Goal: Task Accomplishment & Management: Use online tool/utility

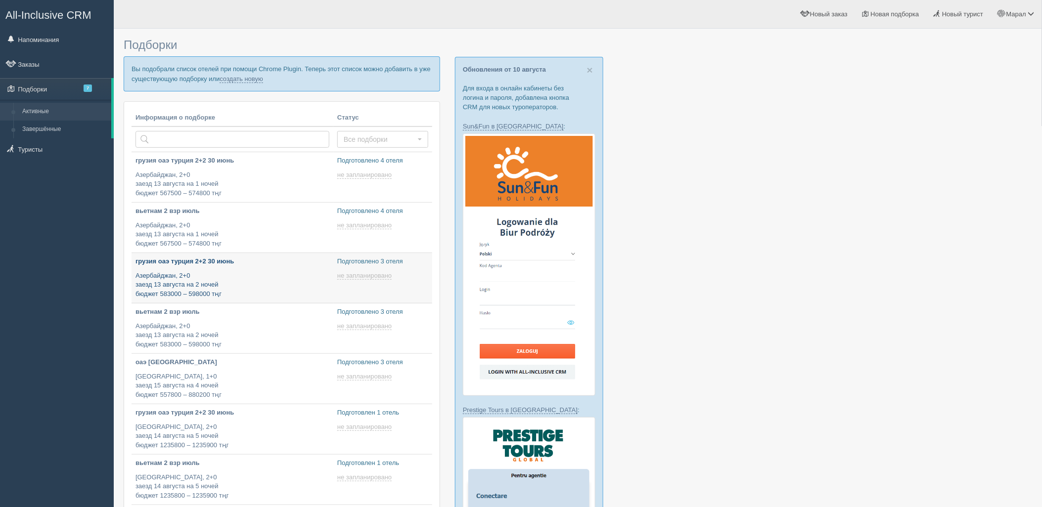
type input "2025-08-12 14:20"
type input "2025-08-12 14:10"
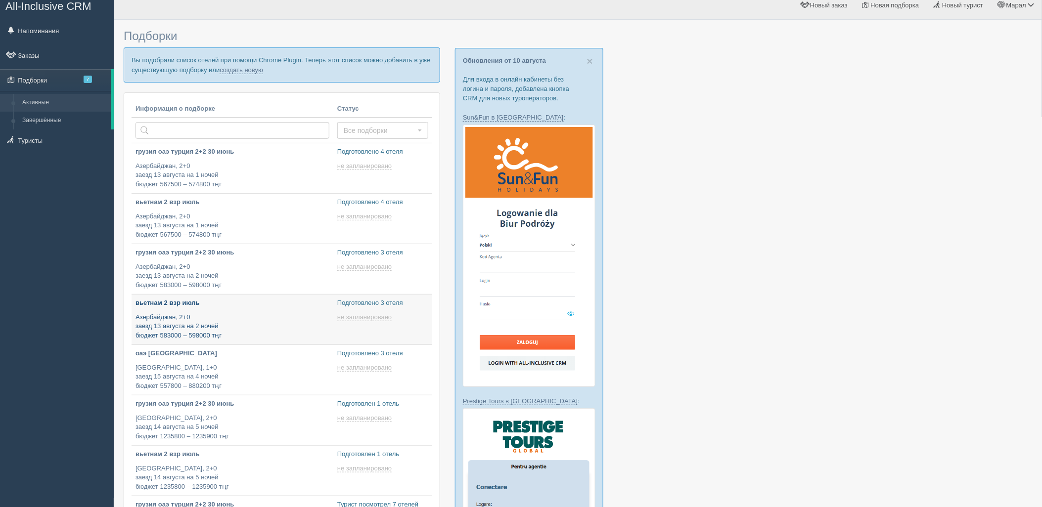
type input "2025-08-12 14:10"
type input "2025-08-12 13:05"
type input "2025-08-12 12:35"
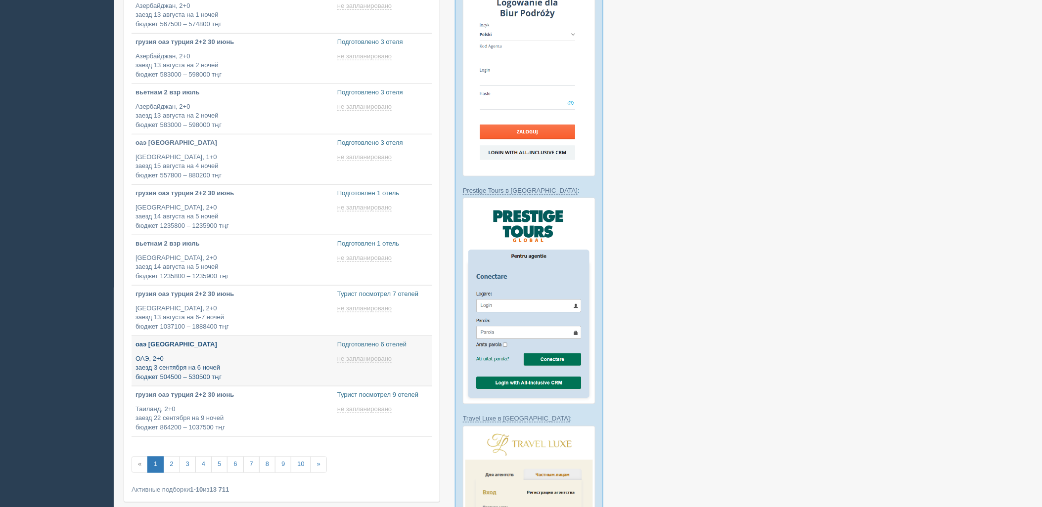
type input "2025-08-12 12:30"
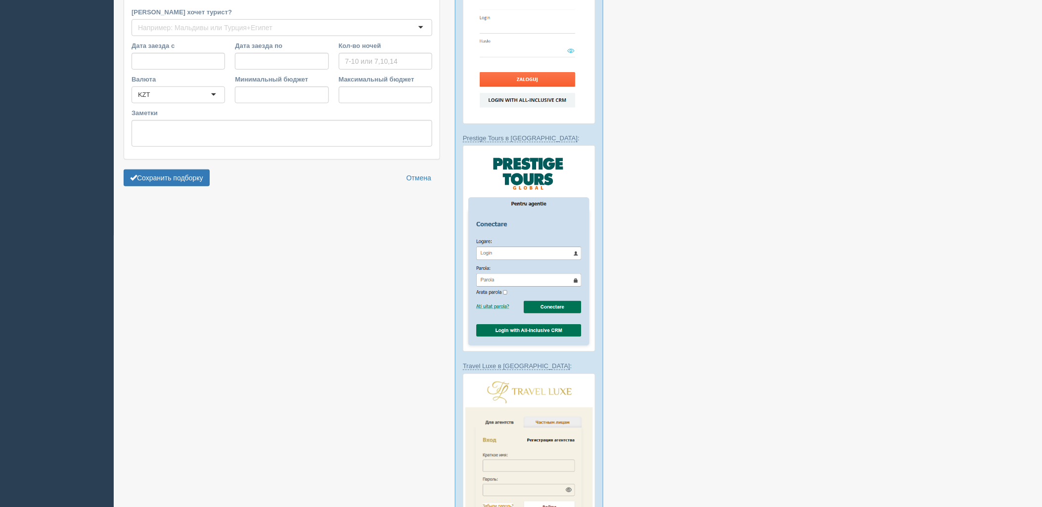
scroll to position [274, 0]
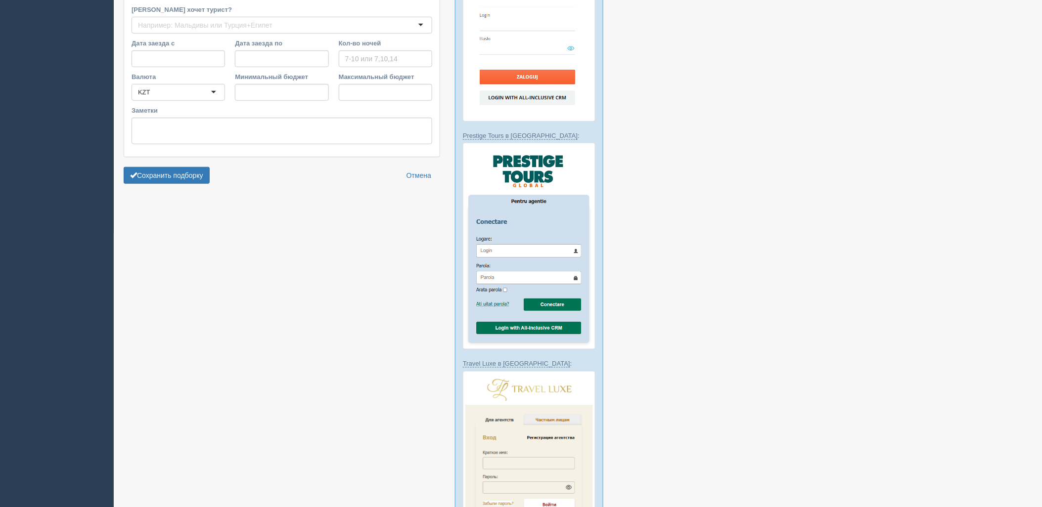
type input "7"
type input "820900"
type input "1070600"
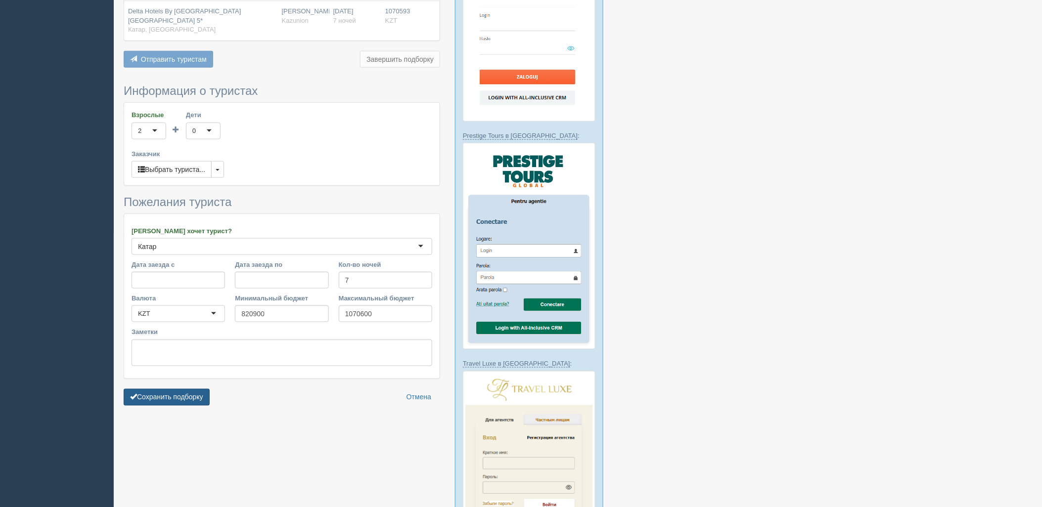
click at [172, 389] on button "Сохранить подборку" at bounding box center [167, 397] width 86 height 17
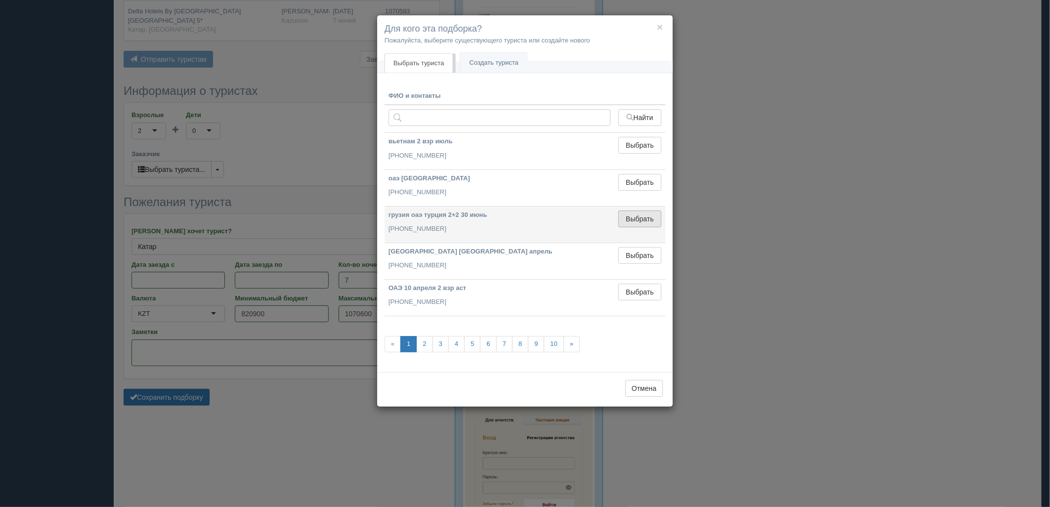
click at [621, 214] on button "Выбрать" at bounding box center [640, 219] width 43 height 17
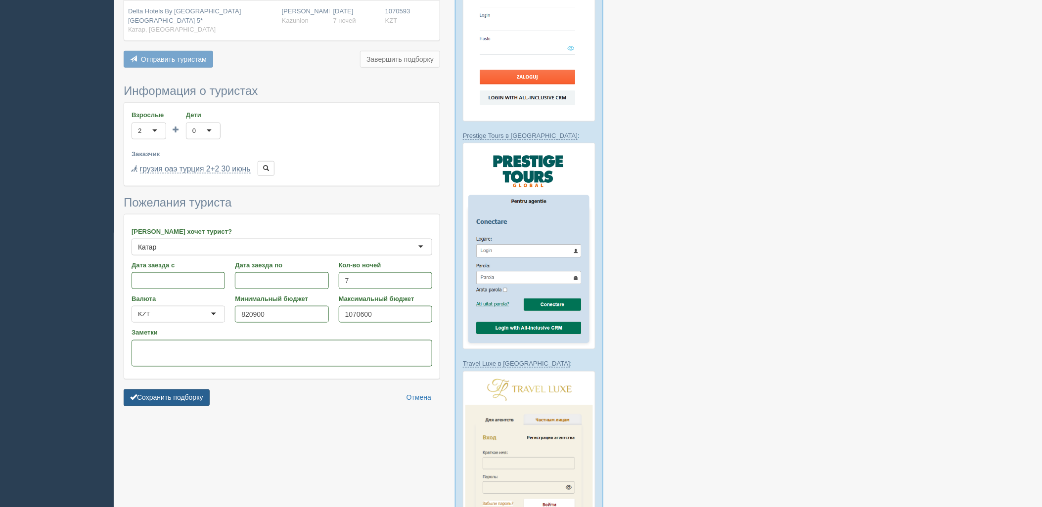
click at [201, 390] on button "Сохранить подборку" at bounding box center [167, 398] width 86 height 17
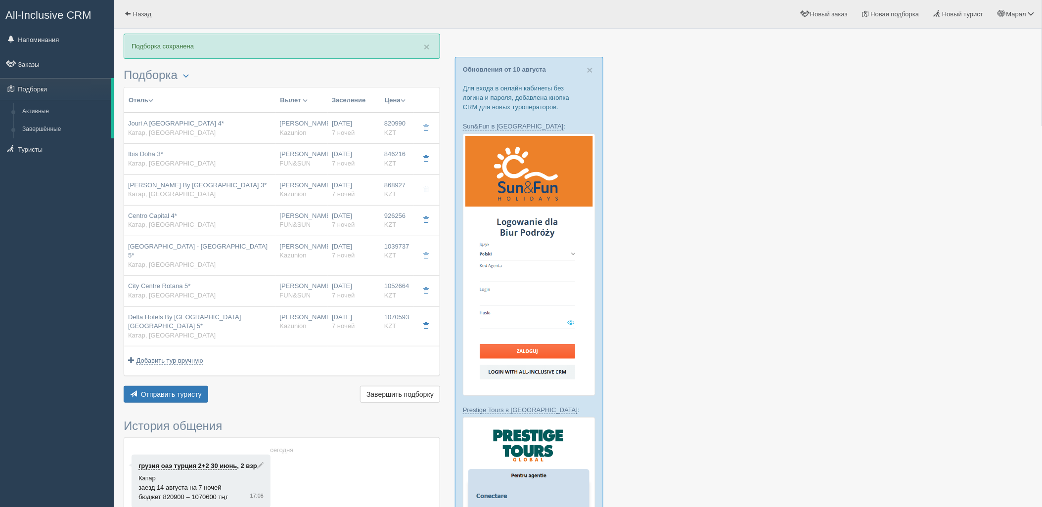
click at [928, 177] on div at bounding box center [578, 477] width 909 height 886
click at [148, 386] on button "Отправить туристу Отправить" at bounding box center [166, 394] width 85 height 17
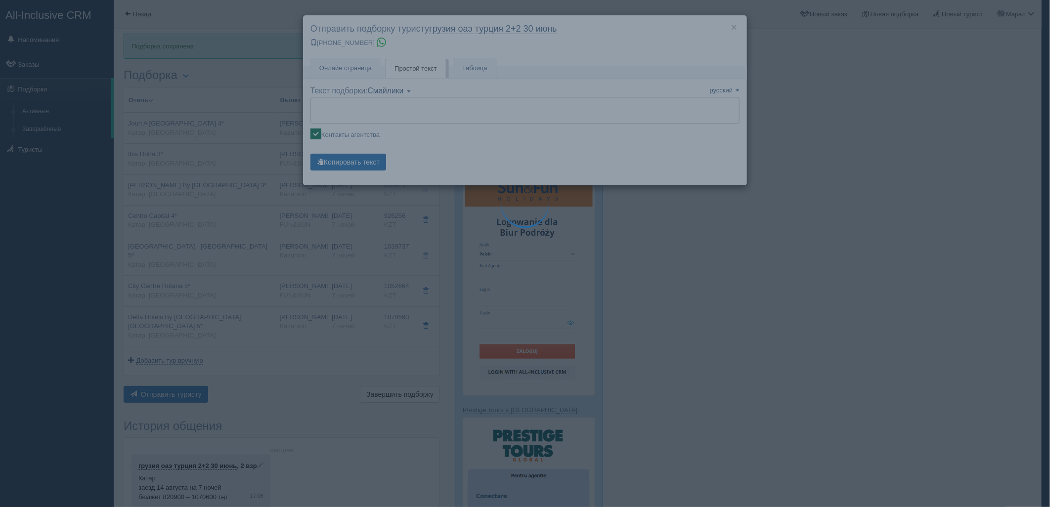
type textarea "🌞 Добрый день! Предлагаем Вам рассмотреть следующие варианты: 🌎 Катар, Доха 🏩 О…"
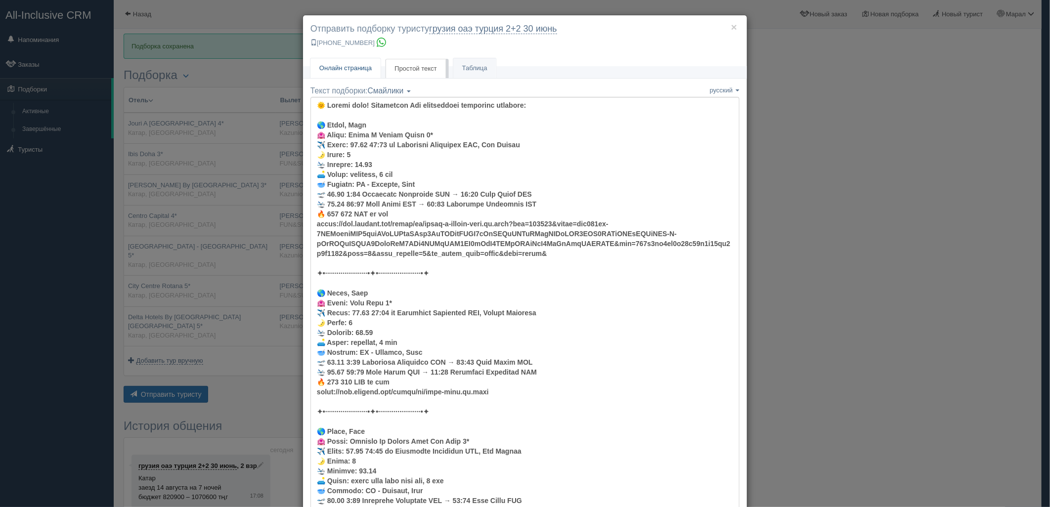
click at [340, 69] on span "Онлайн страница" at bounding box center [345, 67] width 52 height 7
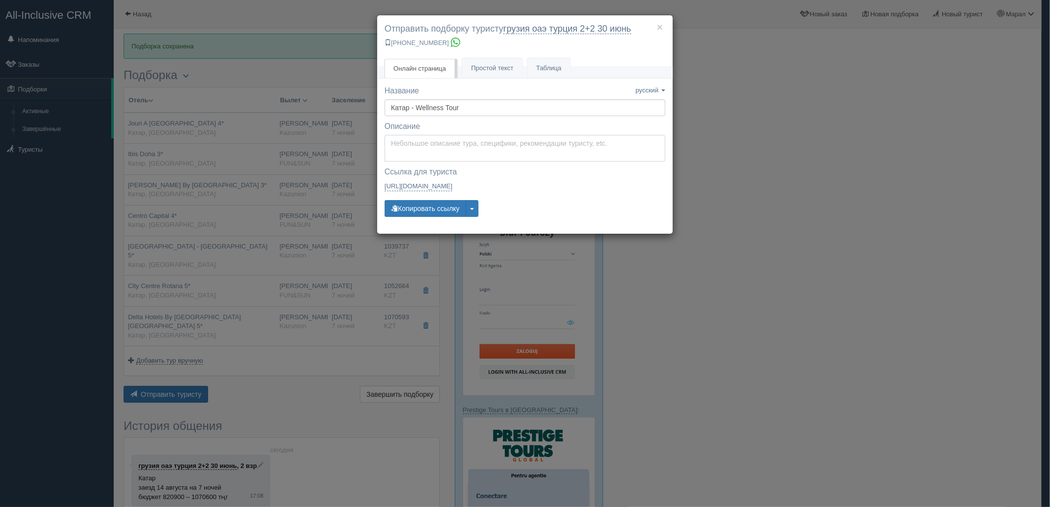
type textarea "Здравствуйте! Ниже представлены варианты туров для Вас. Для просмотра описания …"
click at [417, 148] on textarea "Здравствуйте! Ниже представлены варианты туров для Вас. Для просмотра описания …" at bounding box center [525, 148] width 281 height 27
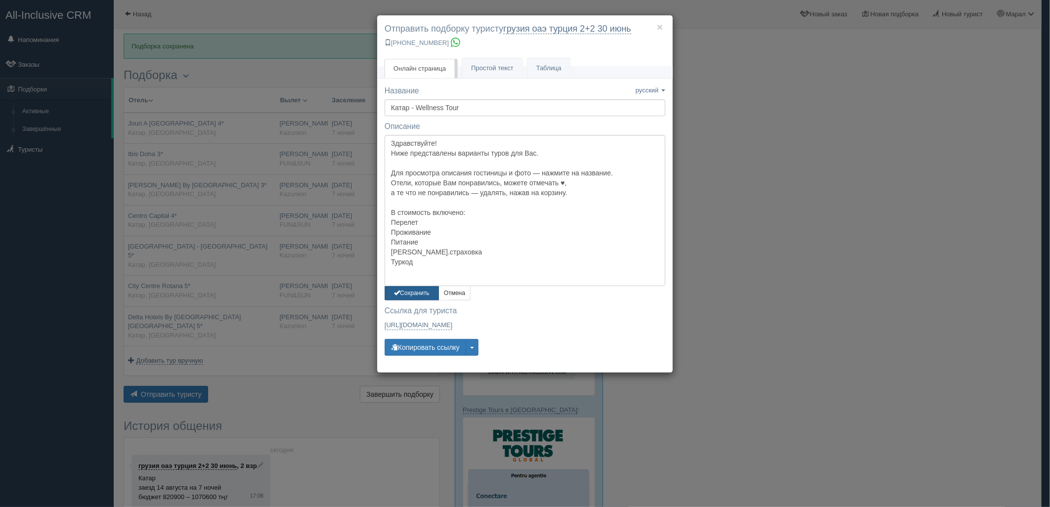
click at [410, 294] on button "Сохранить" at bounding box center [412, 293] width 54 height 14
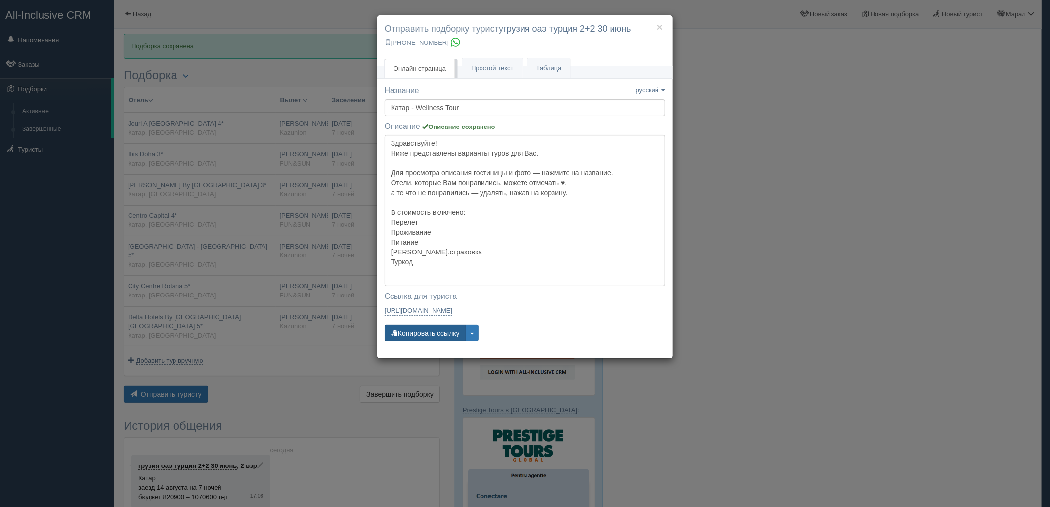
click at [426, 329] on button "Копировать ссылку" at bounding box center [426, 333] width 82 height 17
click at [426, 328] on button "Копировать ссылку" at bounding box center [426, 333] width 82 height 17
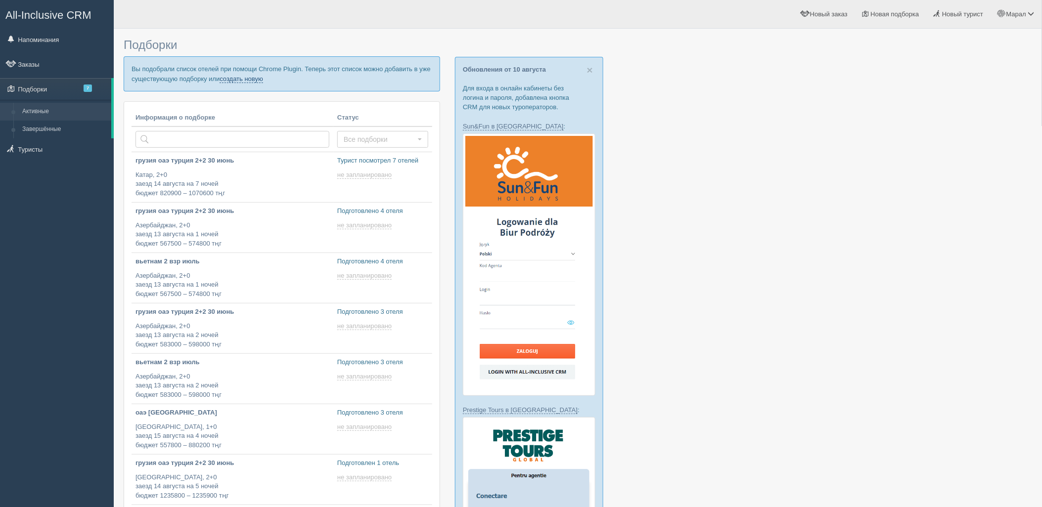
click at [253, 78] on link "создать новую" at bounding box center [242, 79] width 44 height 8
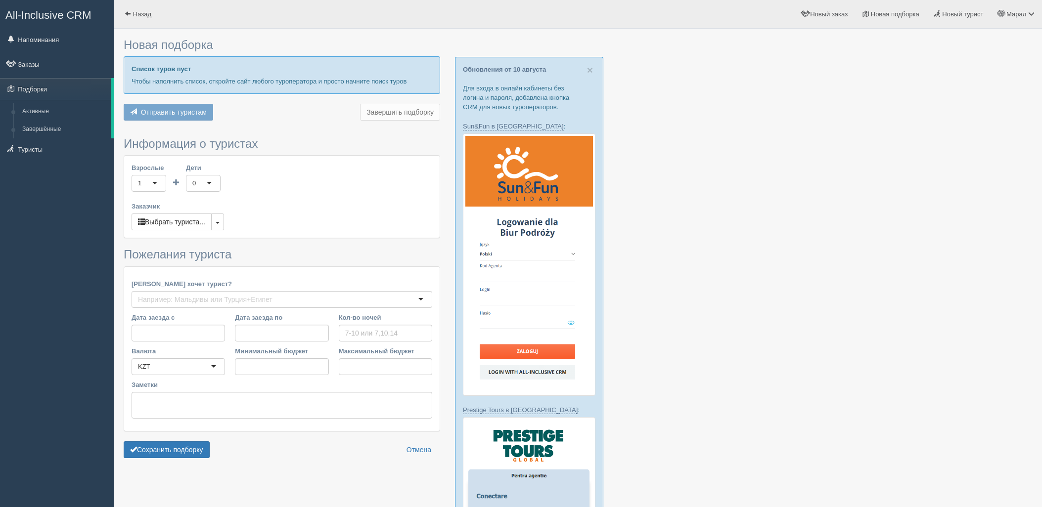
type input "6"
type input "580700"
type input "697100"
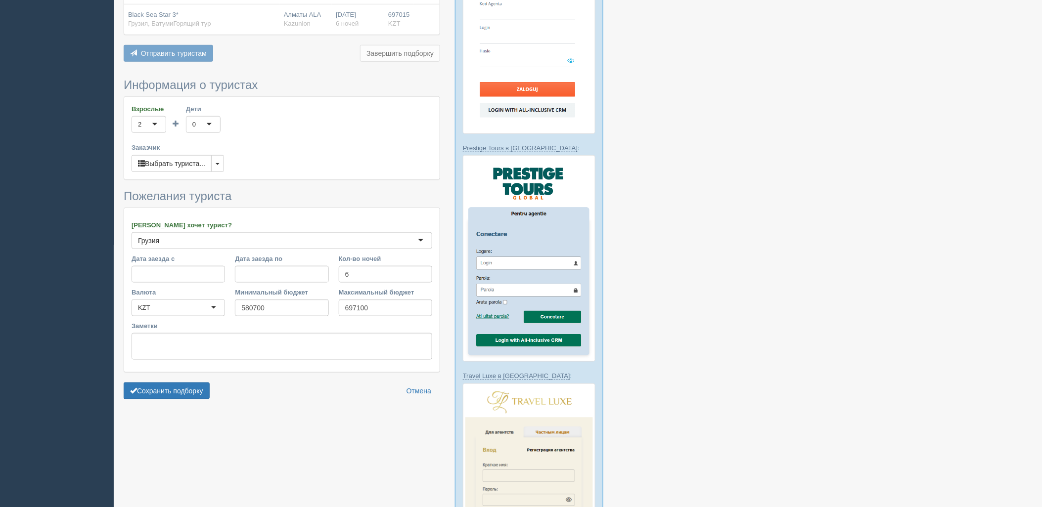
scroll to position [274, 0]
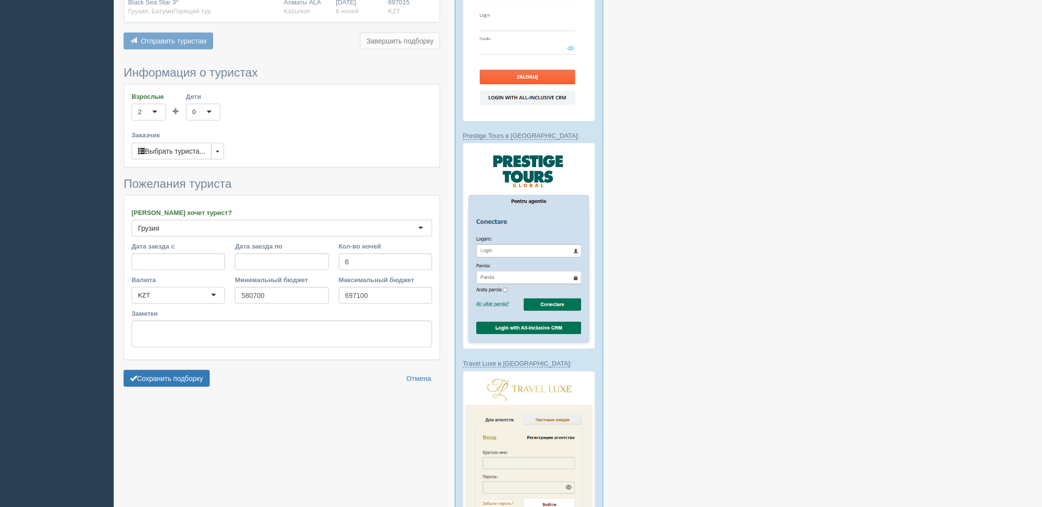
click at [169, 388] on form "Информация о туристах Взрослые 2 2 1 2 3 4 5 6 7 8 9 10 11 12 13 14 15 16 17 18…" at bounding box center [282, 229] width 317 height 326
click at [186, 373] on button "Сохранить подборку" at bounding box center [167, 378] width 86 height 17
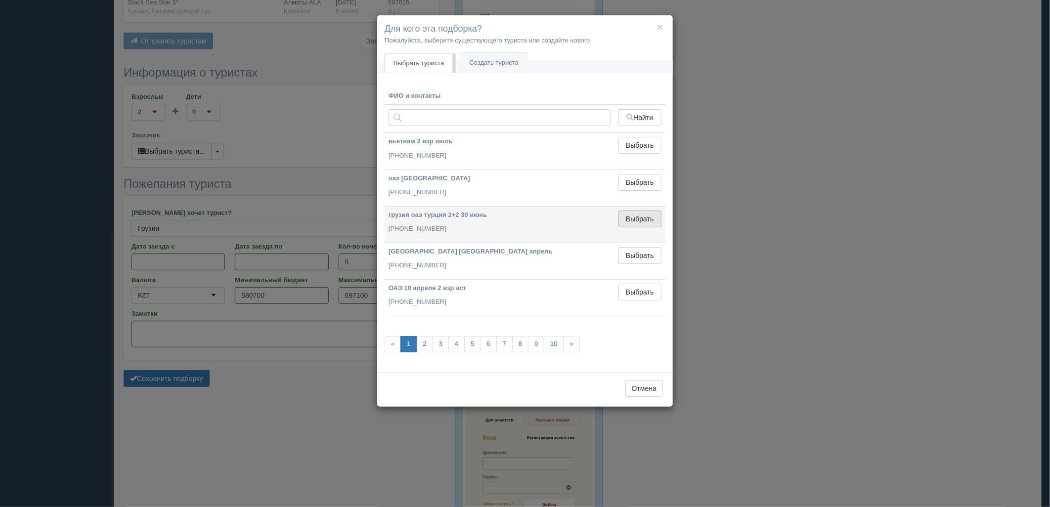
click at [629, 219] on button "Выбрать" at bounding box center [640, 219] width 43 height 17
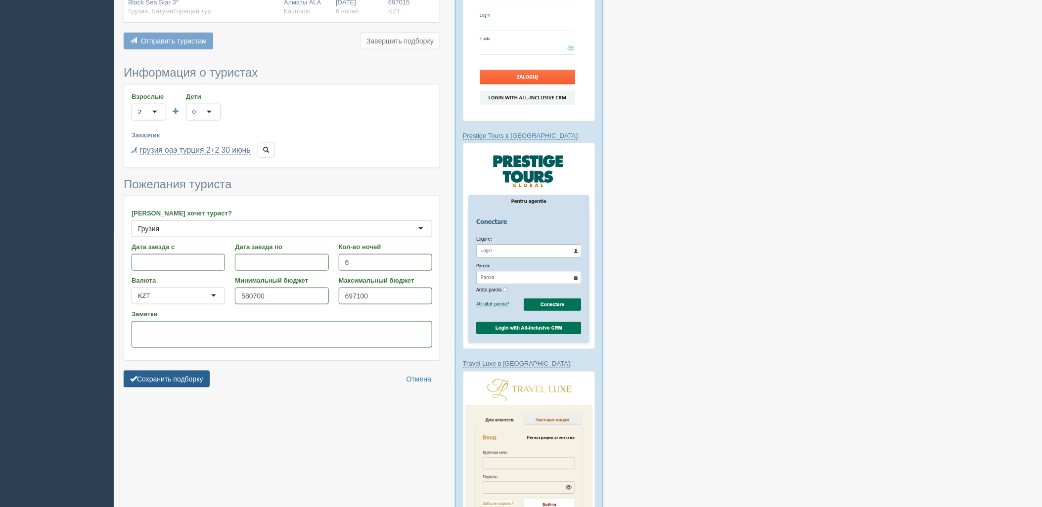
click at [198, 382] on button "Сохранить подборку" at bounding box center [167, 379] width 86 height 17
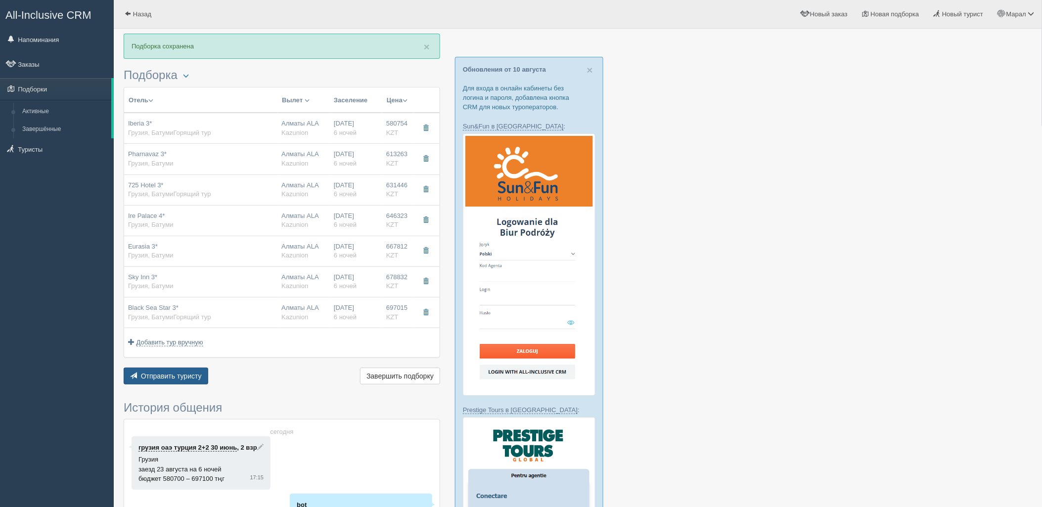
click at [177, 387] on div "Отправить туристу Отправить Завершить подборку Активировать подборку Добавить и…" at bounding box center [282, 377] width 317 height 19
click at [180, 371] on button "Отправить туристу Отправить" at bounding box center [166, 376] width 85 height 17
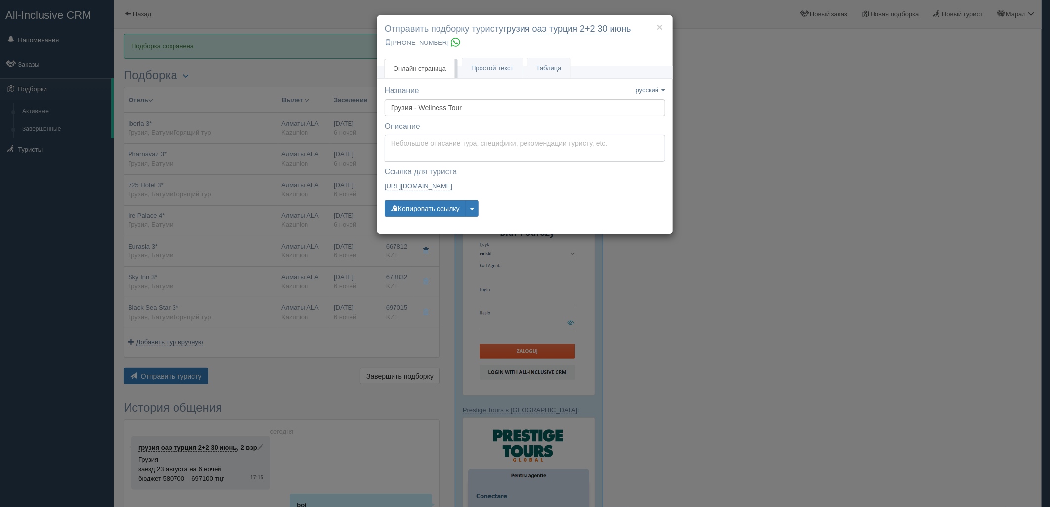
type textarea "Здравствуйте! Ниже представлены варианты туров для Вас. Для просмотра описания …"
click at [458, 151] on textarea "Здравствуйте! Ниже представлены варианты туров для Вас. Для просмотра описания …" at bounding box center [525, 148] width 281 height 27
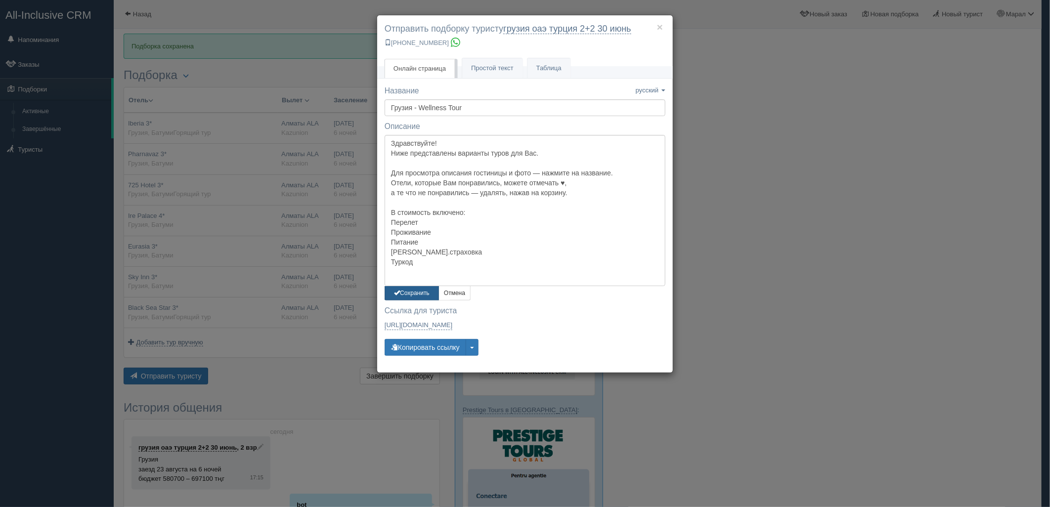
drag, startPoint x: 414, startPoint y: 299, endPoint x: 416, endPoint y: 294, distance: 5.8
click at [415, 299] on button "Сохранить" at bounding box center [412, 293] width 54 height 14
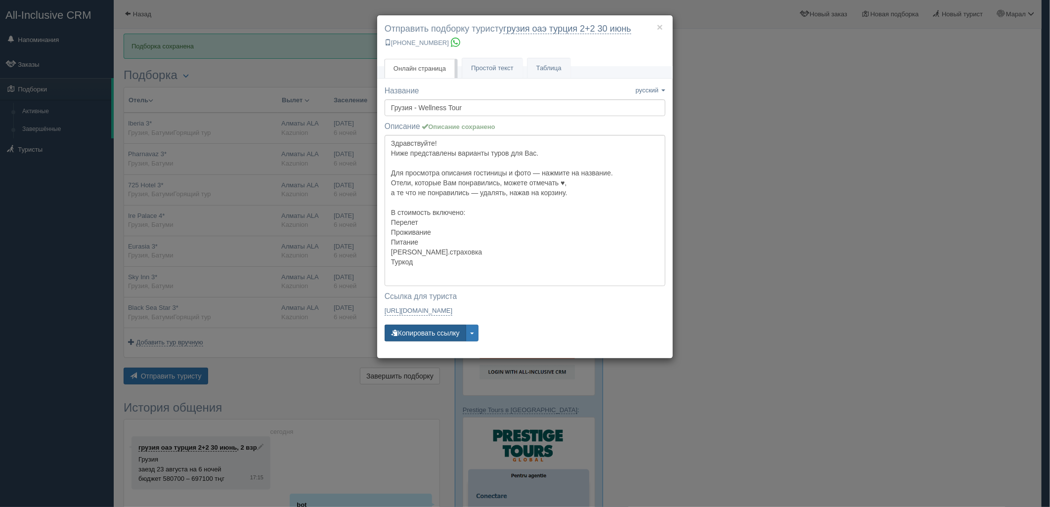
click at [414, 339] on button "Копировать ссылку" at bounding box center [426, 333] width 82 height 17
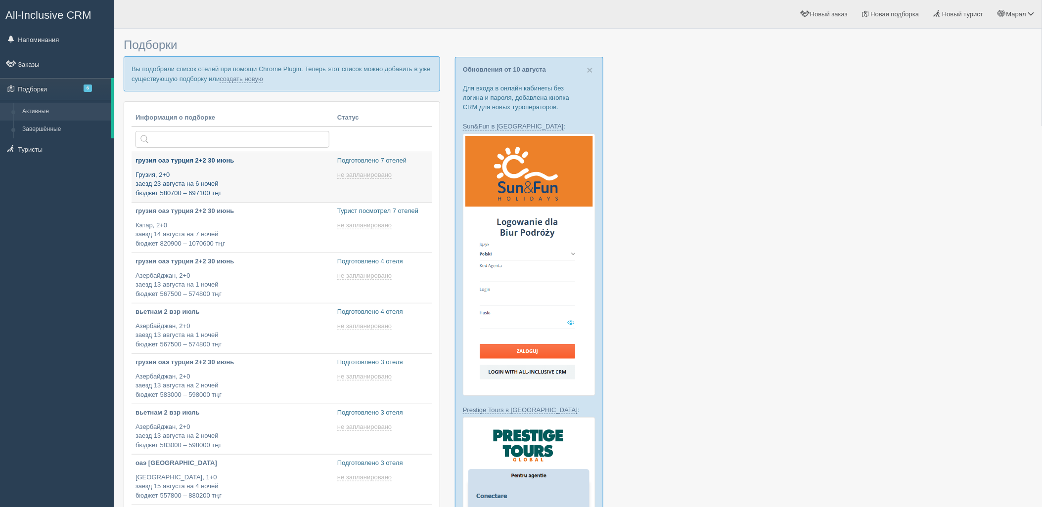
type input "2025-08-12 18:15"
click at [245, 80] on link "создать новую" at bounding box center [242, 79] width 44 height 8
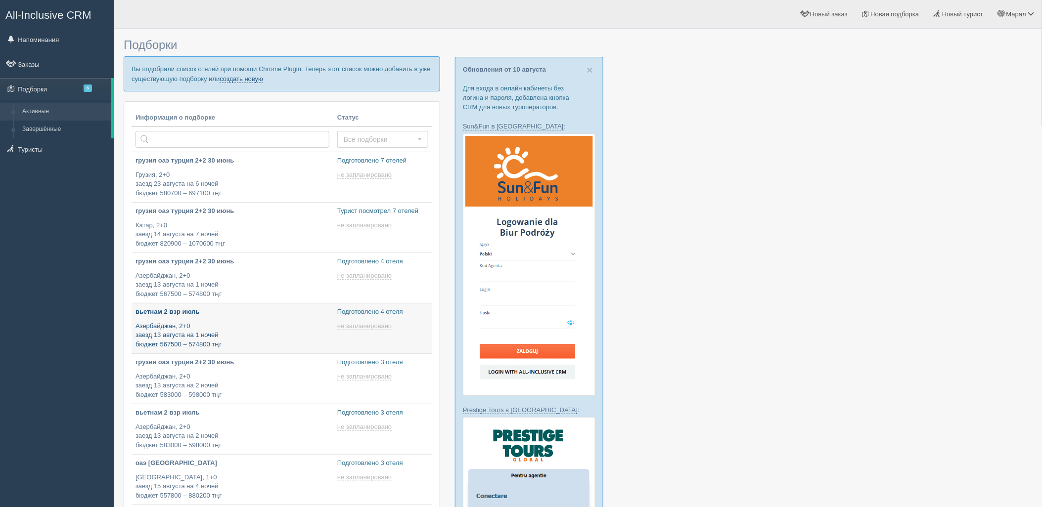
type input "2025-08-12 18:05"
type input "2025-08-12 14:20"
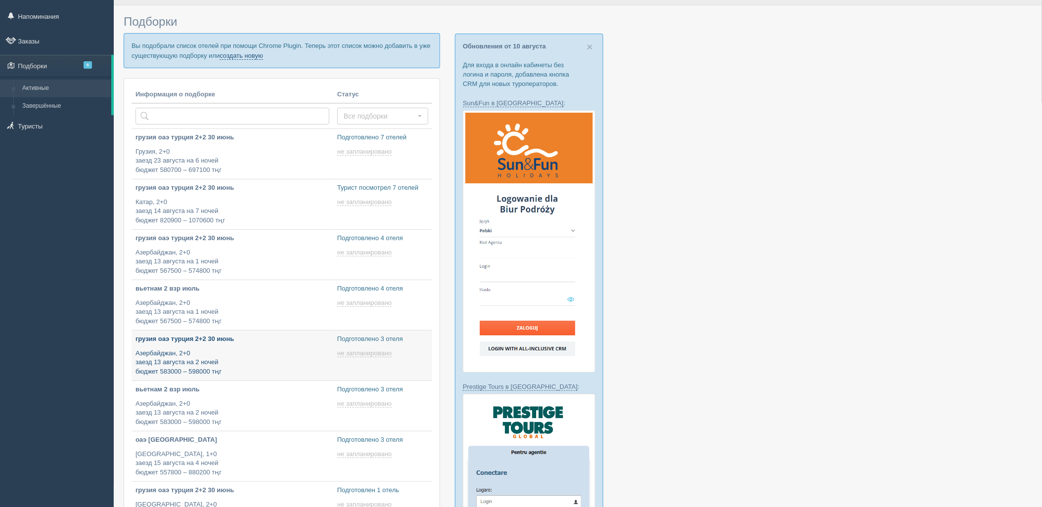
type input "2025-08-12 14:10"
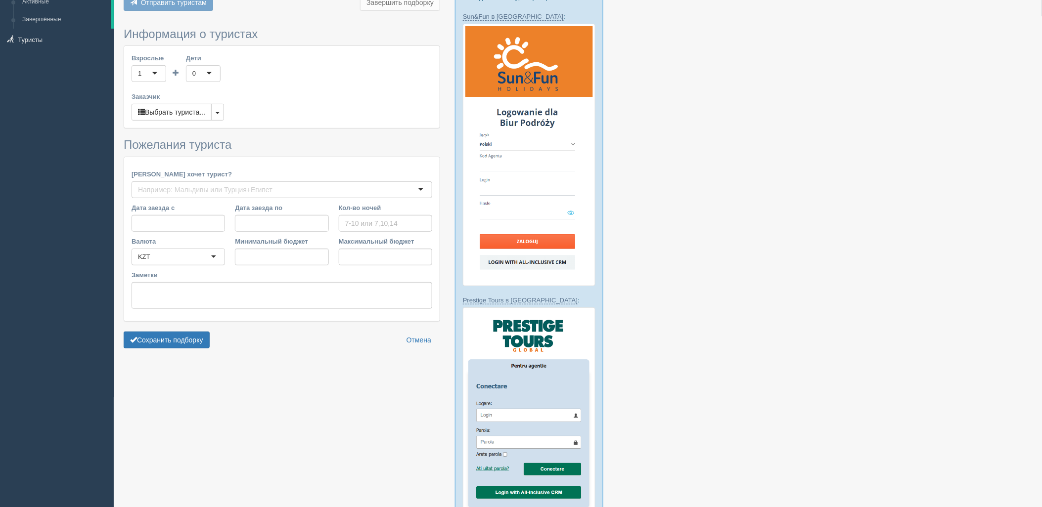
type input "7"
type input "597200"
type input "760200"
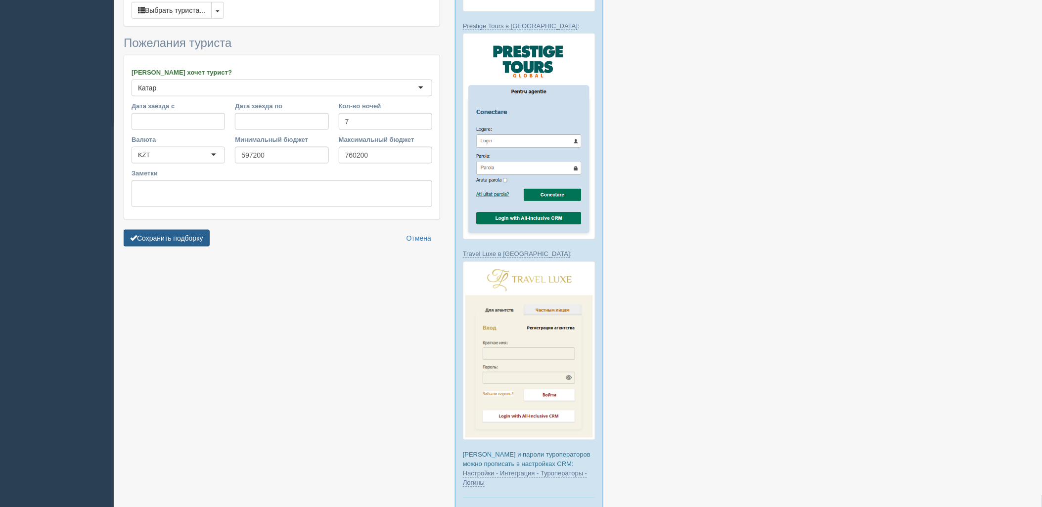
click at [169, 244] on button "Сохранить подборку" at bounding box center [167, 238] width 86 height 17
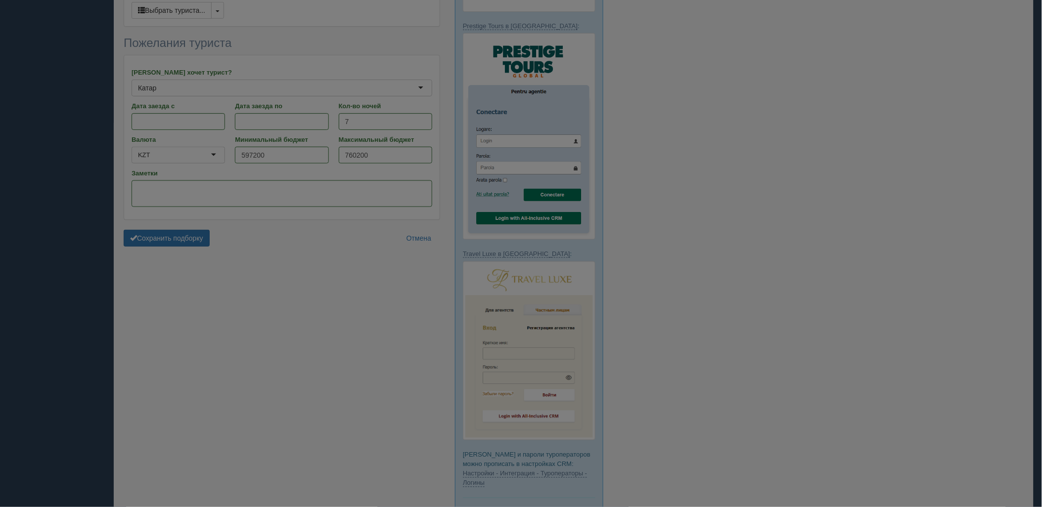
scroll to position [369, 0]
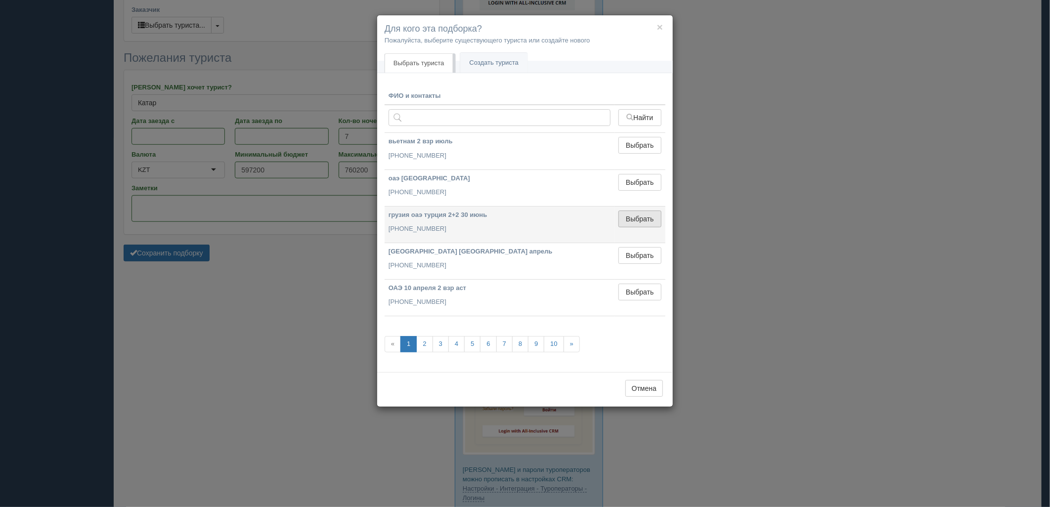
drag, startPoint x: 647, startPoint y: 220, endPoint x: 627, endPoint y: 219, distance: 19.8
click at [646, 220] on button "Выбрать" at bounding box center [640, 219] width 43 height 17
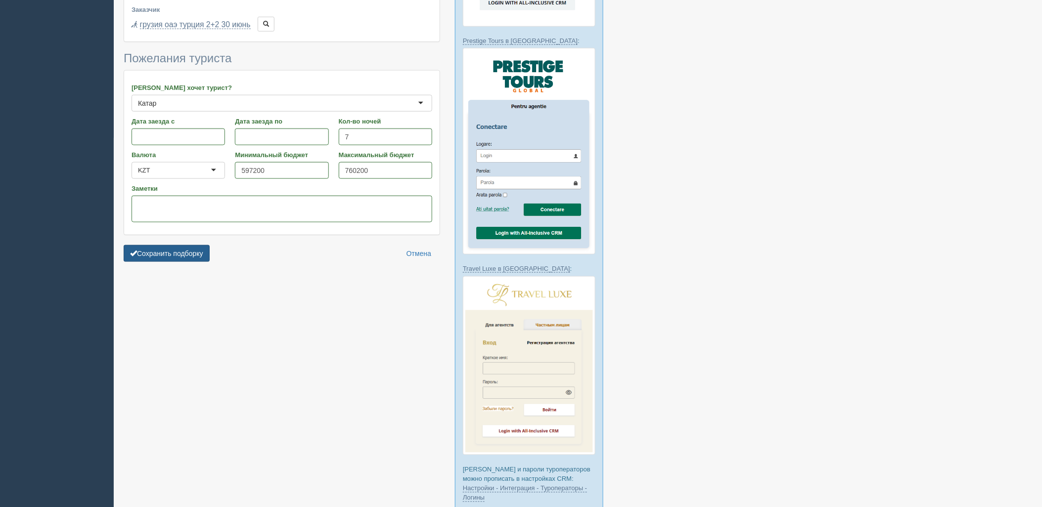
click at [179, 255] on button "Сохранить подборку" at bounding box center [167, 253] width 86 height 17
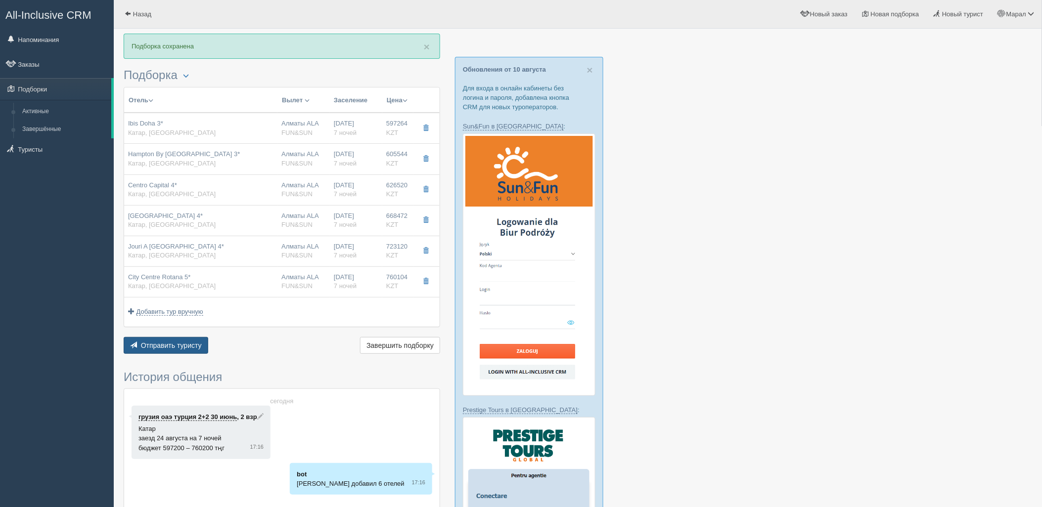
click at [184, 344] on span "Отправить туристу" at bounding box center [171, 346] width 61 height 8
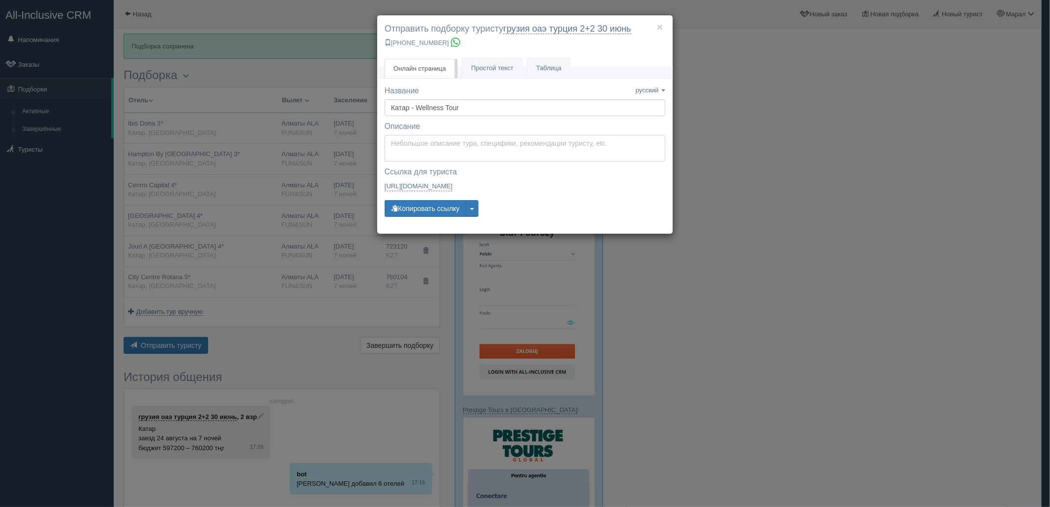
type textarea "Здравствуйте! Ниже представлены варианты туров для Вас. Для просмотра описания …"
click at [420, 150] on textarea "Здравствуйте! Ниже представлены варианты туров для Вас. Для просмотра описания …" at bounding box center [525, 148] width 281 height 27
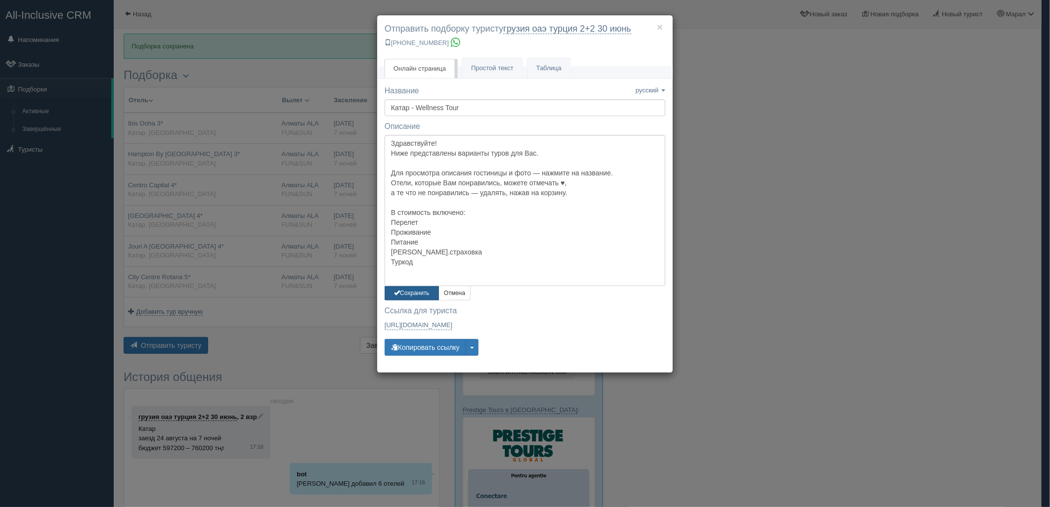
click at [401, 295] on button "Сохранить" at bounding box center [412, 293] width 54 height 14
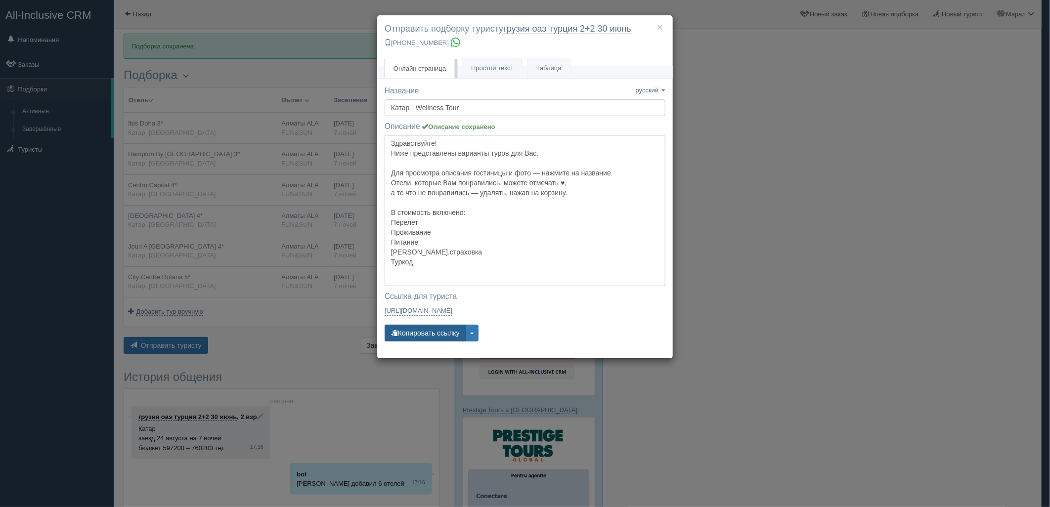
click at [409, 337] on button "Копировать ссылку" at bounding box center [426, 333] width 82 height 17
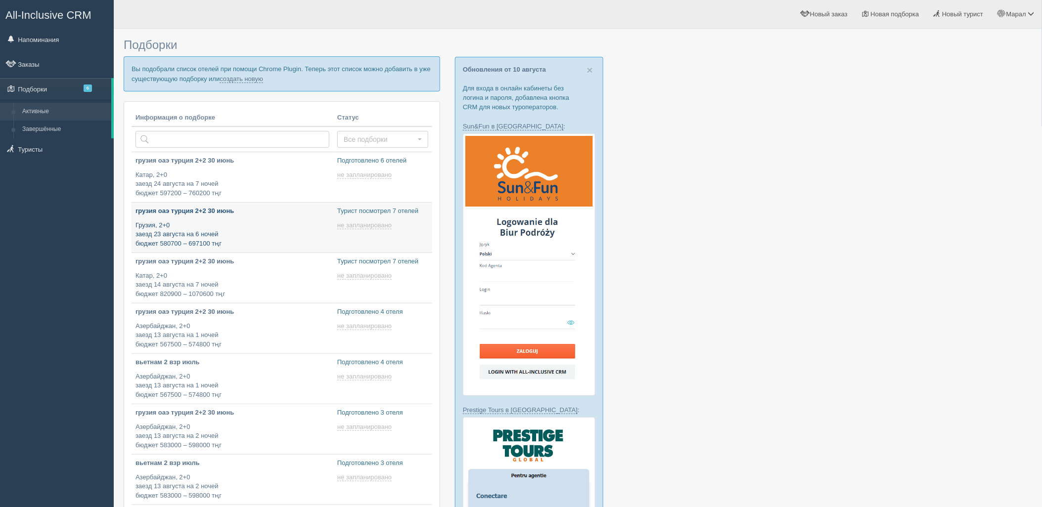
type input "[DATE] 14:20"
type input "[DATE] 18:05"
type input "[DATE] 18:15"
click at [241, 77] on link "создать новую" at bounding box center [242, 79] width 44 height 8
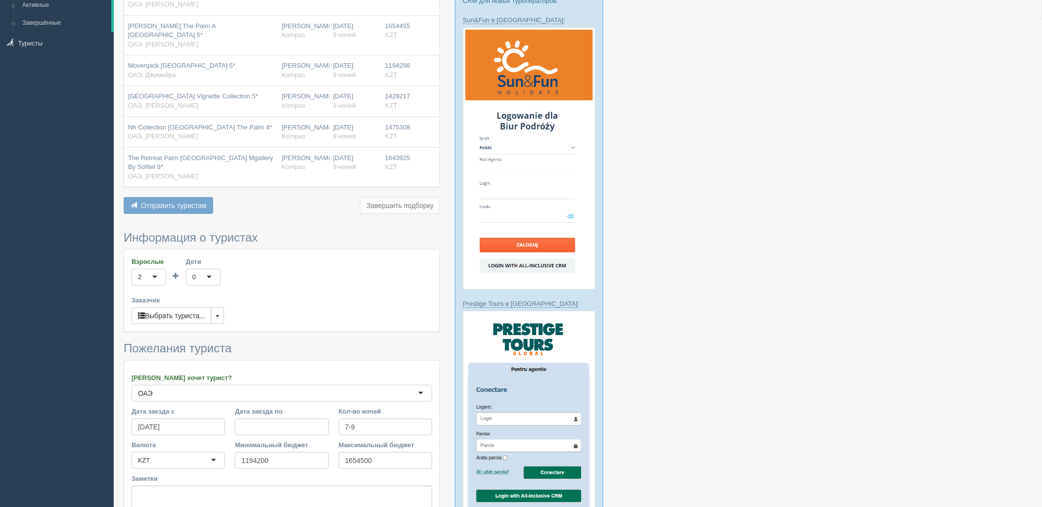
scroll to position [274, 0]
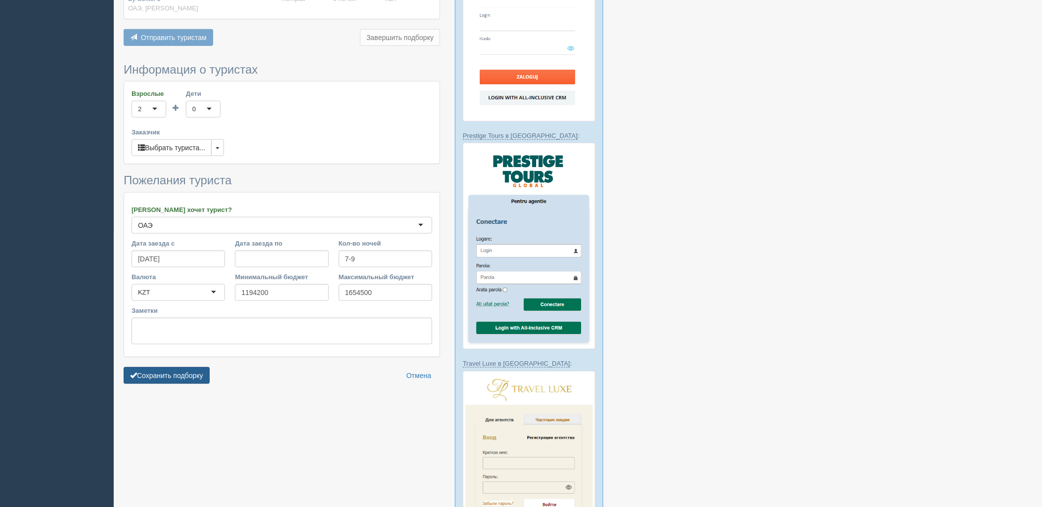
click at [175, 367] on button "Сохранить подборку" at bounding box center [167, 375] width 86 height 17
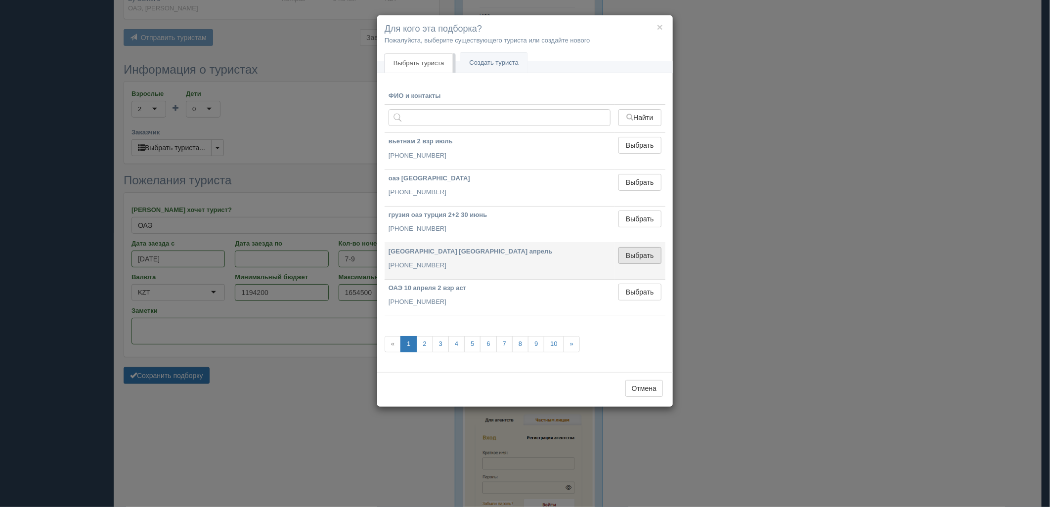
click at [640, 253] on button "Выбрать" at bounding box center [640, 255] width 43 height 17
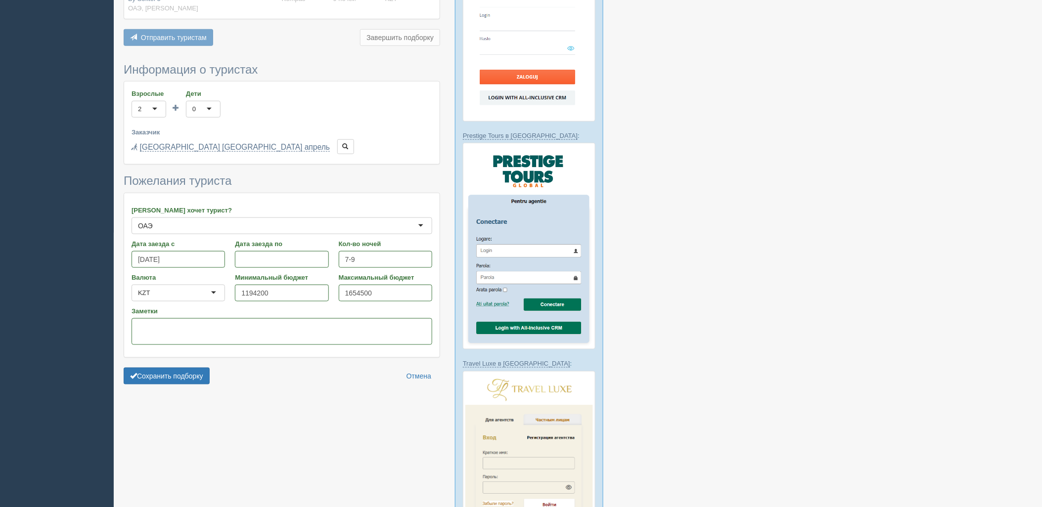
click at [164, 344] on form "Информация о туристах Взрослые 2 2 1 2 3 4 5 6 7 8 9 10 11 12 13 14 15 16 17 18…" at bounding box center [282, 226] width 317 height 326
click at [165, 368] on button "Сохранить подборку" at bounding box center [167, 376] width 86 height 17
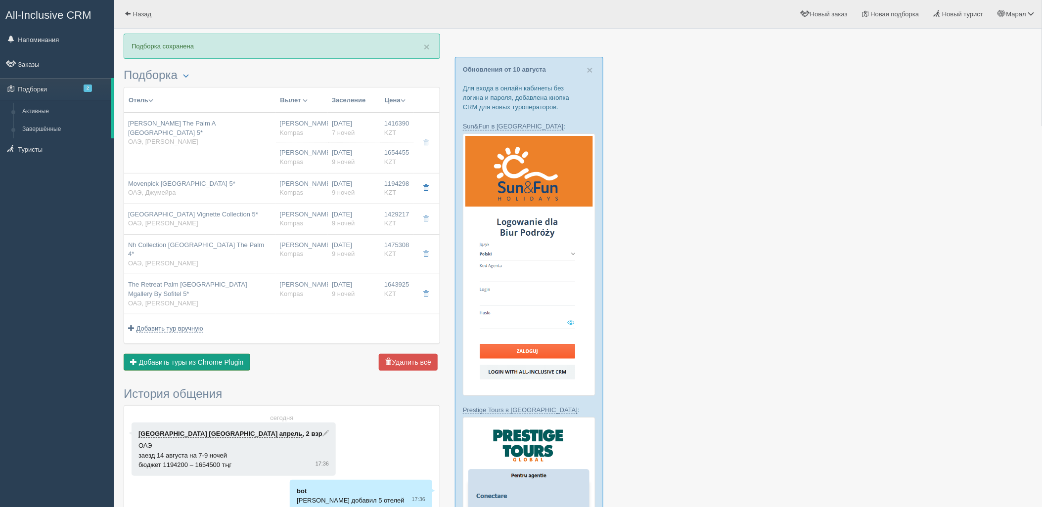
drag, startPoint x: 202, startPoint y: 357, endPoint x: 206, endPoint y: 352, distance: 6.7
click at [203, 359] on span "Добавить туры из Chrome Plugin" at bounding box center [191, 363] width 105 height 8
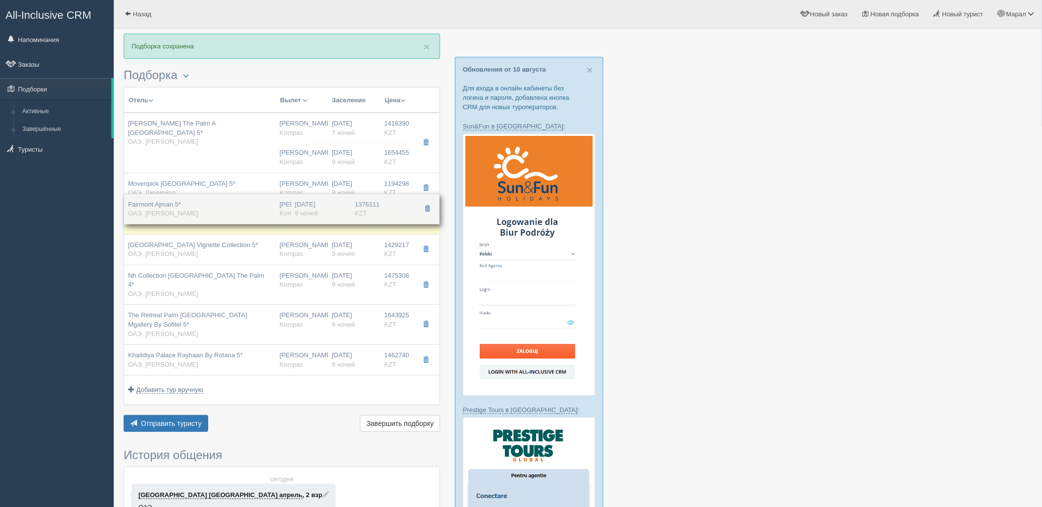
drag, startPoint x: 228, startPoint y: 329, endPoint x: 268, endPoint y: 218, distance: 118.7
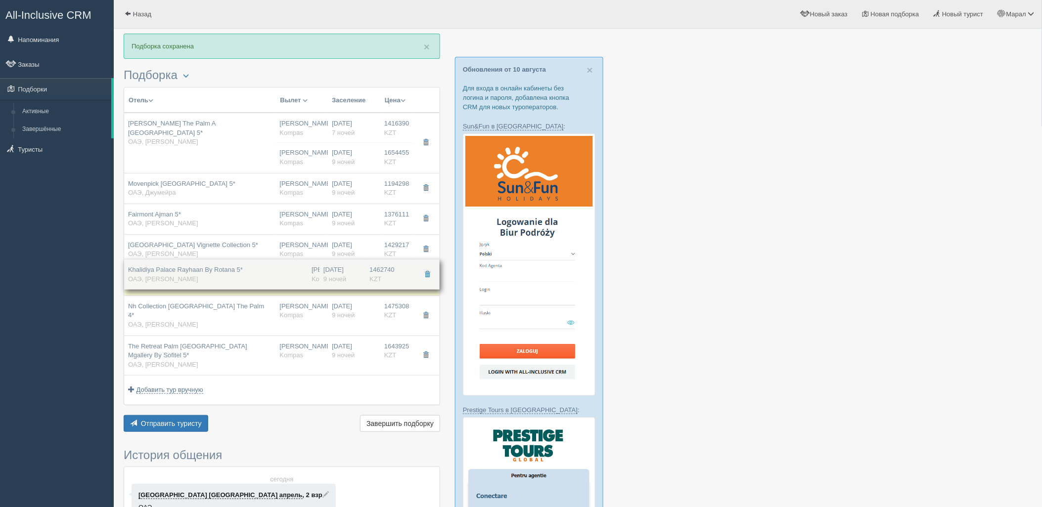
drag, startPoint x: 255, startPoint y: 347, endPoint x: 289, endPoint y: 270, distance: 84.6
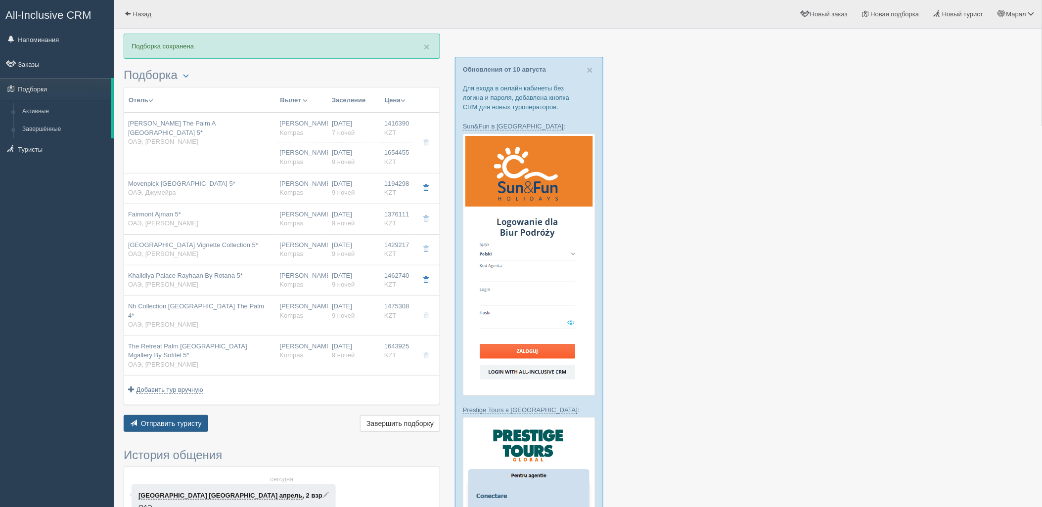
click at [195, 420] on span "Отправить туристу" at bounding box center [171, 424] width 61 height 8
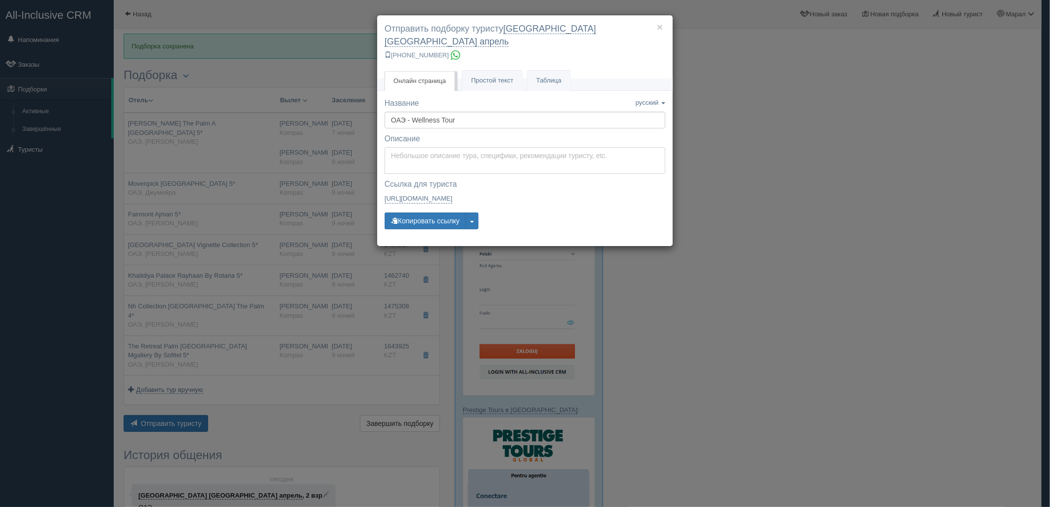
type textarea "Здравствуйте! Ниже представлены варианты туров для Вас. Для просмотра описания …"
click at [414, 150] on textarea "Здравствуйте! Ниже представлены варианты туров для Вас. Для просмотра описания …" at bounding box center [525, 160] width 281 height 27
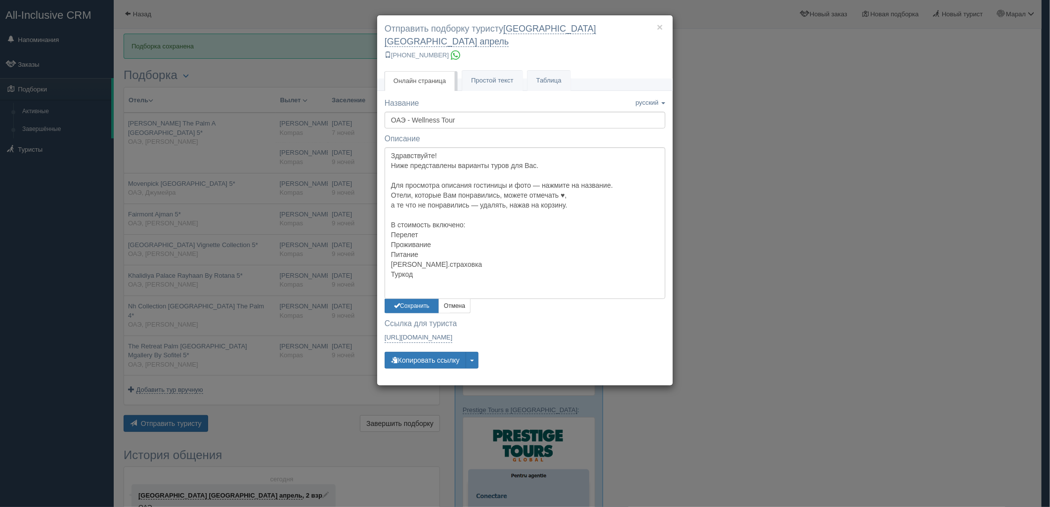
click at [763, 256] on div "× Отправить подборку туристу [GEOGRAPHIC_DATA] [GEOGRAPHIC_DATA] апрель [PHONE_…" at bounding box center [525, 253] width 1050 height 507
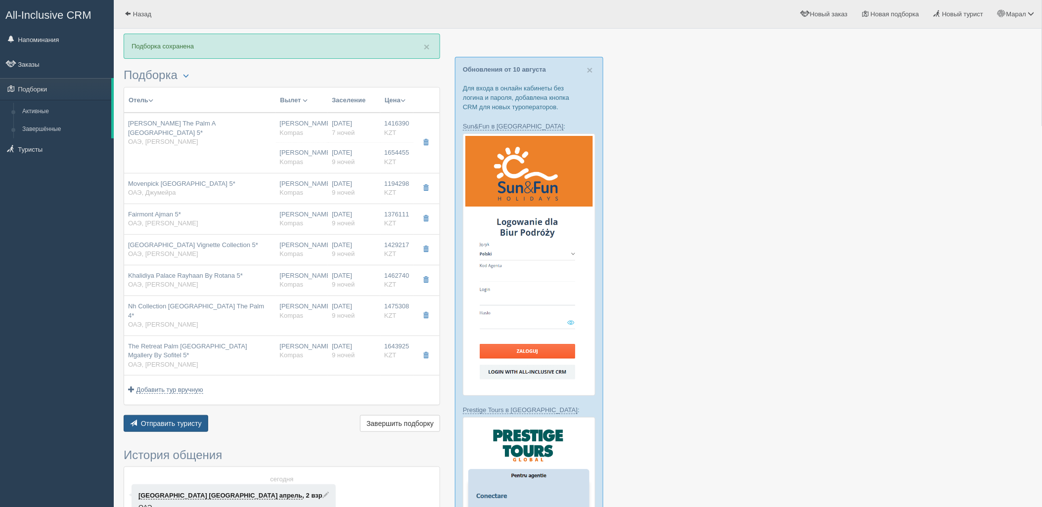
click at [154, 419] on button "Отправить туристу Отправить" at bounding box center [166, 423] width 85 height 17
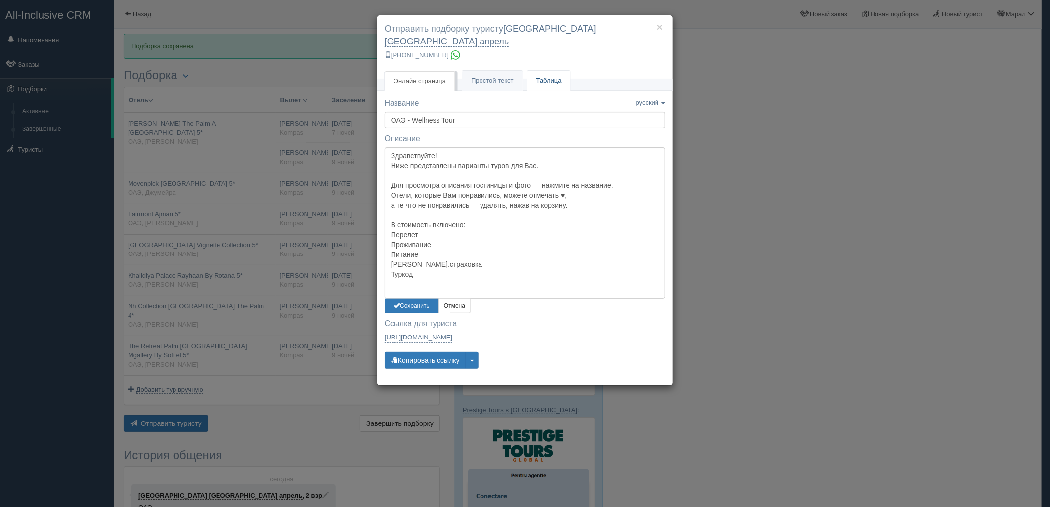
click at [550, 71] on link "Таблица" at bounding box center [549, 81] width 43 height 20
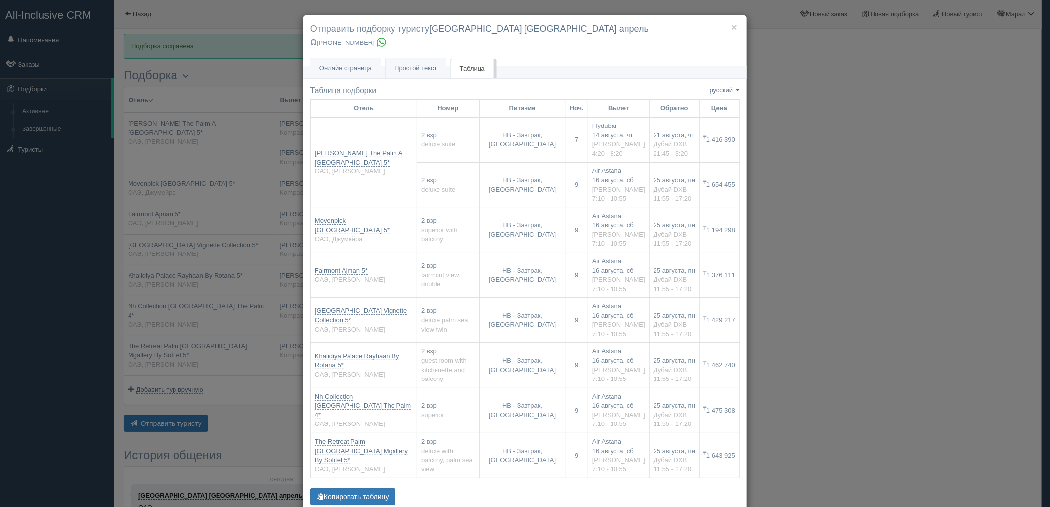
drag, startPoint x: 874, startPoint y: 280, endPoint x: 379, endPoint y: 296, distance: 495.3
click at [861, 279] on div "× Отправить подборку туристу [GEOGRAPHIC_DATA] [GEOGRAPHIC_DATA] апрель [PHONE_…" at bounding box center [525, 253] width 1050 height 507
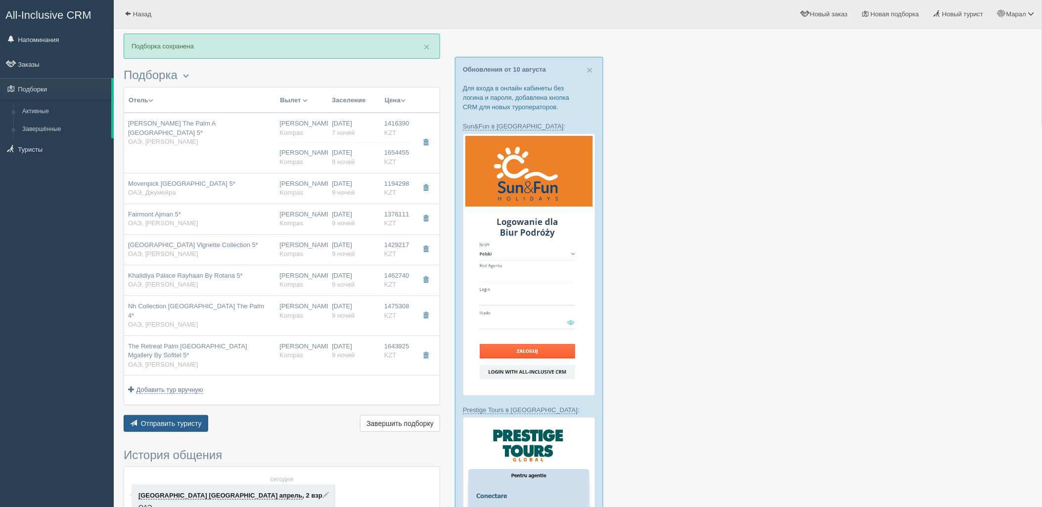
click at [164, 420] on span "Отправить туристу" at bounding box center [171, 424] width 61 height 8
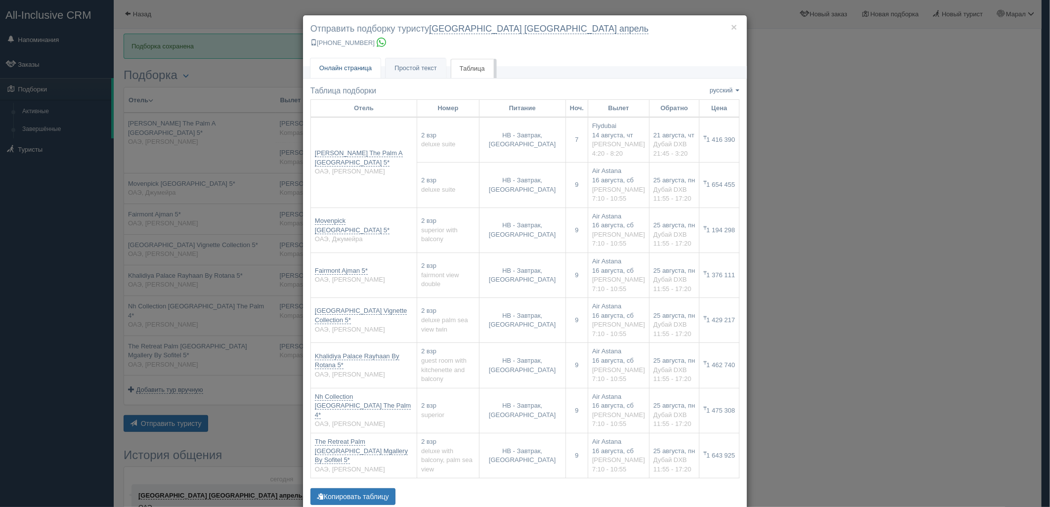
click at [357, 68] on span "Онлайн страница" at bounding box center [345, 67] width 52 height 7
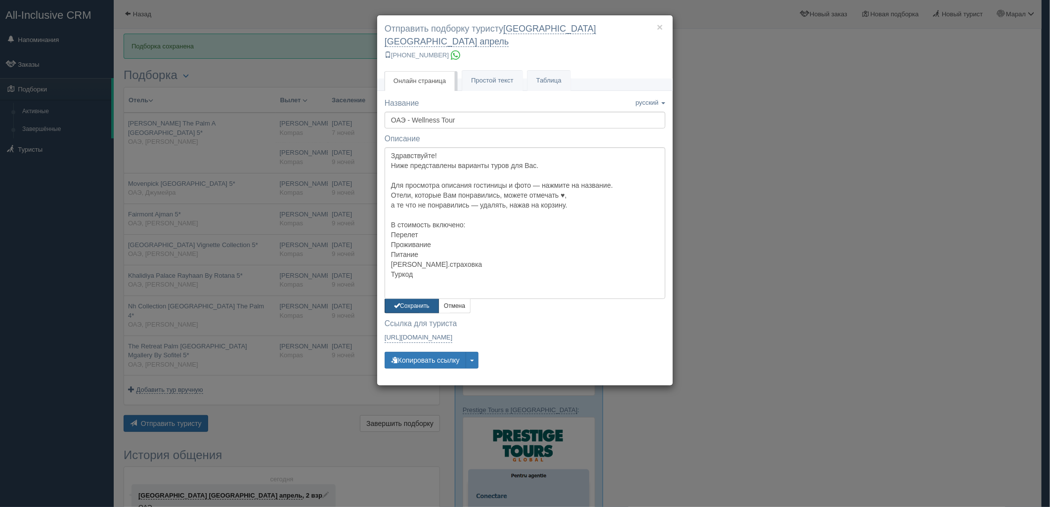
drag, startPoint x: 414, startPoint y: 290, endPoint x: 423, endPoint y: 285, distance: 10.0
click at [416, 299] on button "Сохранить" at bounding box center [412, 306] width 54 height 14
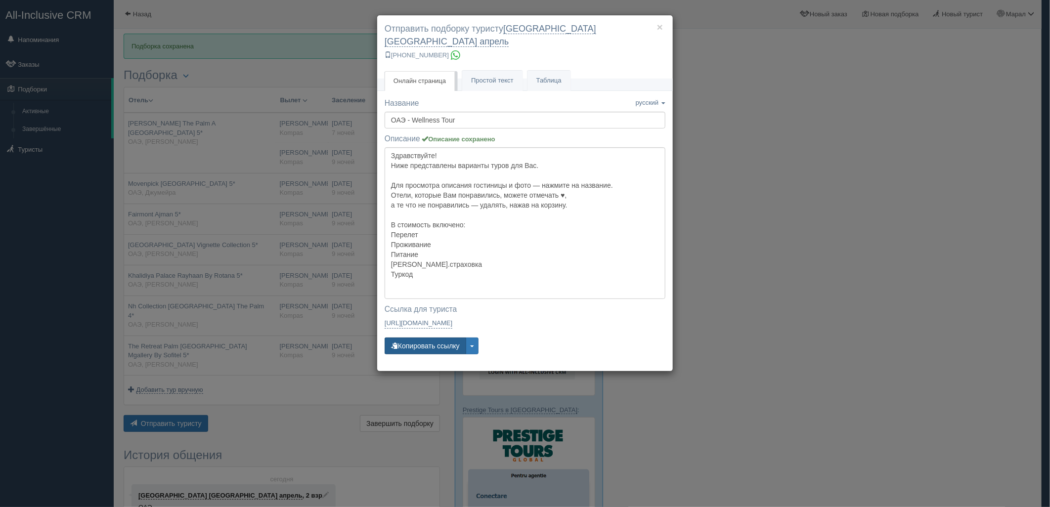
click at [418, 338] on button "Копировать ссылку" at bounding box center [426, 346] width 82 height 17
